Goal: Task Accomplishment & Management: Use online tool/utility

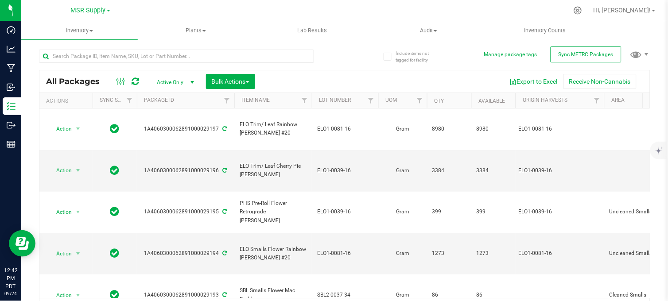
click at [160, 3] on div at bounding box center [364, 10] width 410 height 17
click at [347, 56] on div "All Packages Active Only Active Only Lab Samples Locked All External Internal B…" at bounding box center [345, 180] width 612 height 279
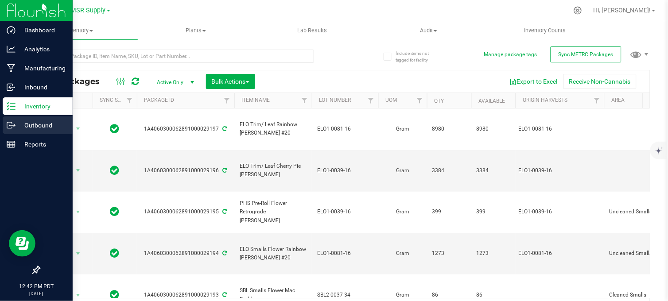
click at [20, 125] on p "Outbound" at bounding box center [42, 125] width 53 height 11
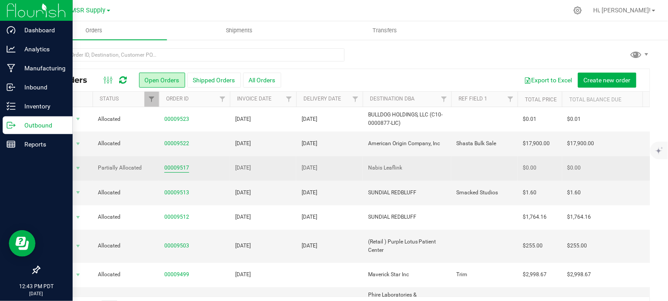
click at [173, 170] on link "00009517" at bounding box center [176, 168] width 25 height 8
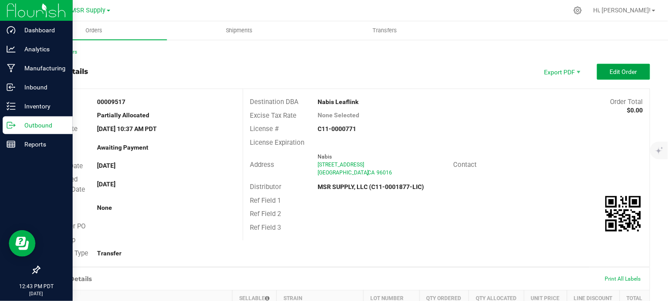
click at [610, 68] on span "Edit Order" at bounding box center [623, 71] width 27 height 7
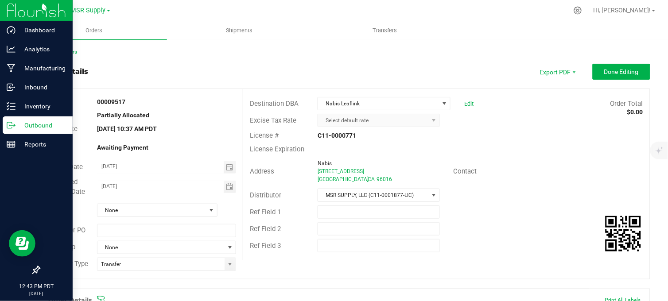
click at [9, 122] on icon at bounding box center [11, 125] width 9 height 9
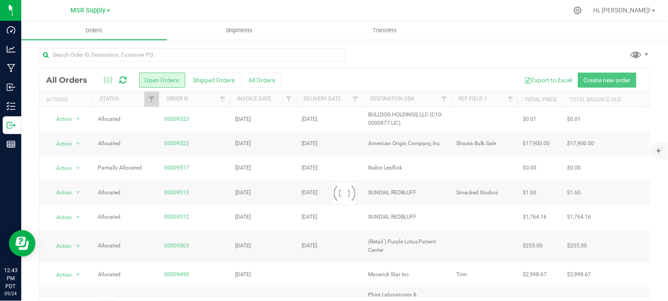
click at [398, 55] on div at bounding box center [345, 58] width 612 height 20
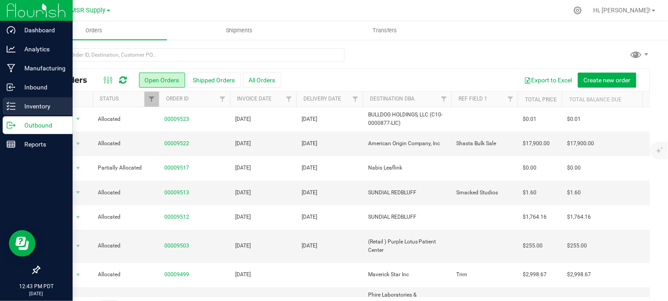
drag, startPoint x: 14, startPoint y: 106, endPoint x: 45, endPoint y: 100, distance: 31.3
click at [15, 106] on div "Inventory" at bounding box center [38, 107] width 70 height 18
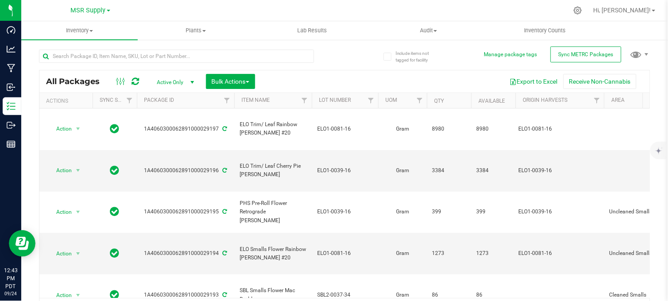
click at [191, 81] on span "select" at bounding box center [192, 82] width 7 height 7
click at [166, 138] on li "All" at bounding box center [173, 136] width 48 height 13
click at [421, 101] on span "Filter" at bounding box center [419, 100] width 7 height 7
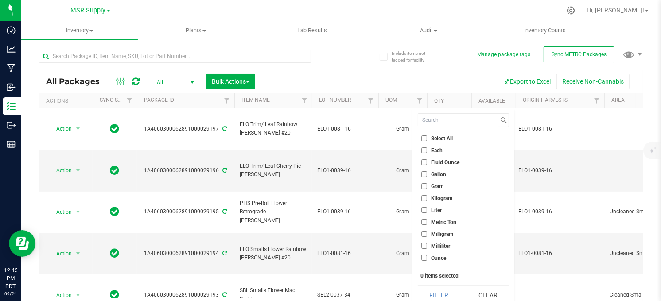
click at [425, 149] on input "Each" at bounding box center [424, 151] width 6 height 6
checkbox input "true"
click at [434, 295] on button "Filter" at bounding box center [439, 296] width 43 height 20
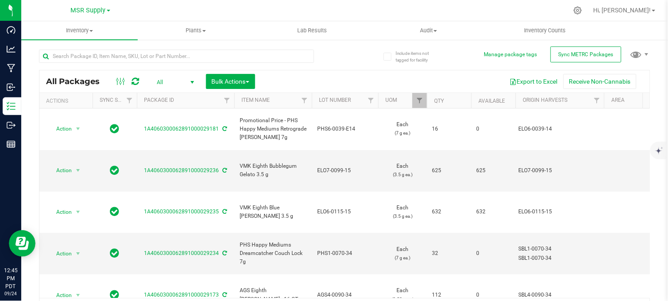
click at [190, 82] on span "select" at bounding box center [192, 82] width 7 height 7
click at [176, 95] on li "Active Only" at bounding box center [173, 96] width 48 height 13
click at [423, 106] on link "Filter" at bounding box center [420, 100] width 15 height 15
click at [347, 47] on div "All Packages Active Only Active Only Lab Samples Locked All External Internal B…" at bounding box center [345, 180] width 612 height 279
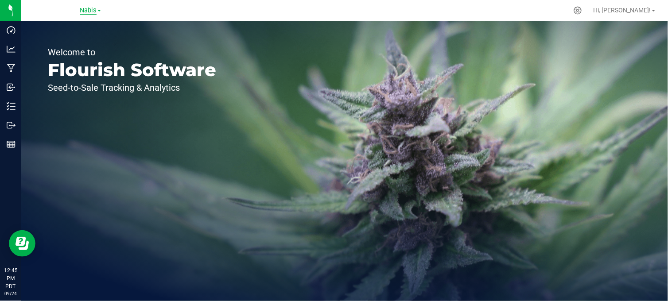
click at [92, 9] on span "Nabis" at bounding box center [88, 11] width 16 height 8
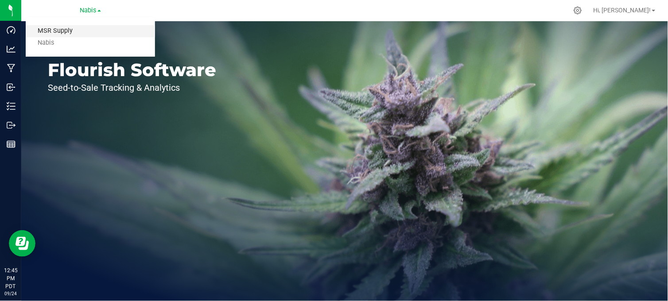
click at [53, 31] on link "MSR Supply" at bounding box center [90, 31] width 129 height 12
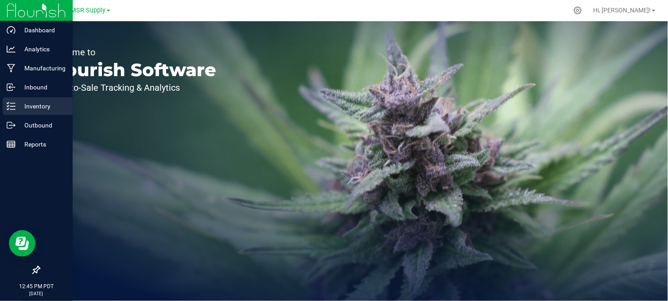
click at [29, 105] on p "Inventory" at bounding box center [42, 106] width 53 height 11
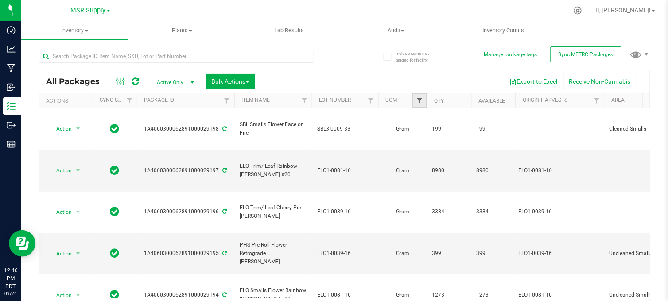
click at [420, 97] on span "Filter" at bounding box center [419, 100] width 7 height 7
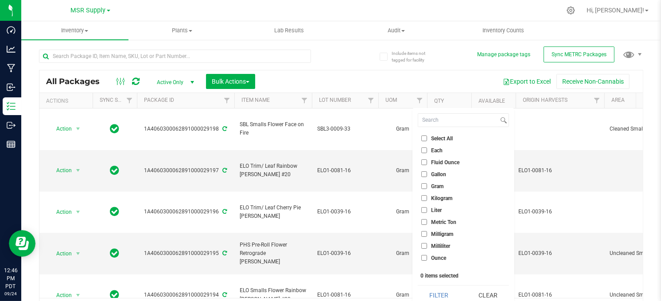
click at [423, 150] on input "Each" at bounding box center [424, 151] width 6 height 6
checkbox input "true"
click at [439, 295] on button "Filter" at bounding box center [439, 296] width 43 height 20
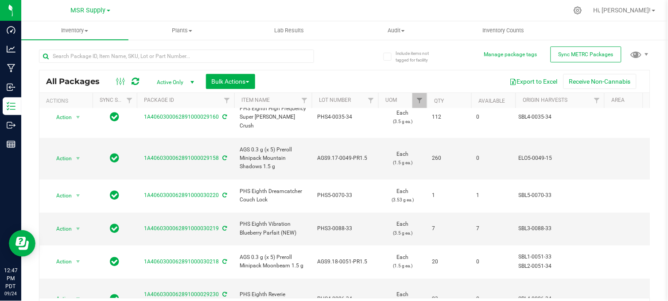
scroll to position [19, 0]
